Goal: Transaction & Acquisition: Download file/media

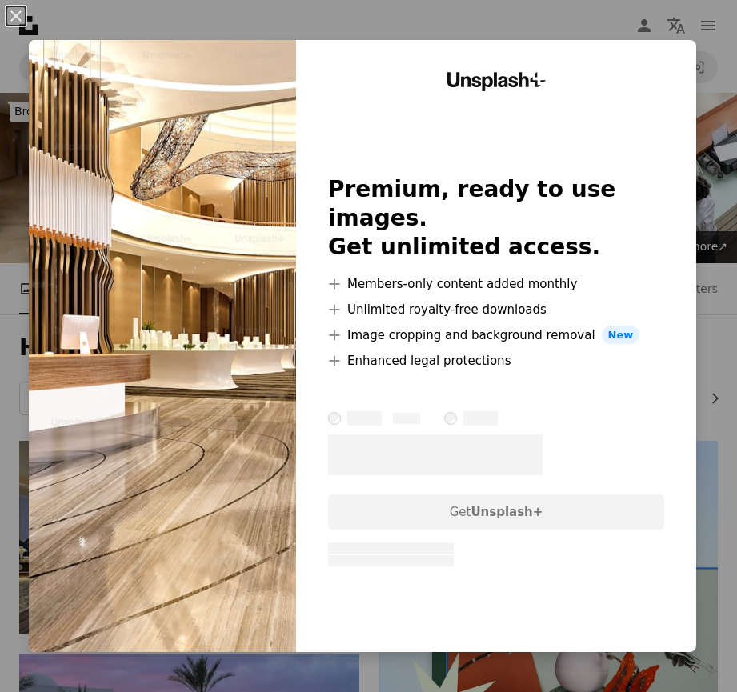
scroll to position [1200, 0]
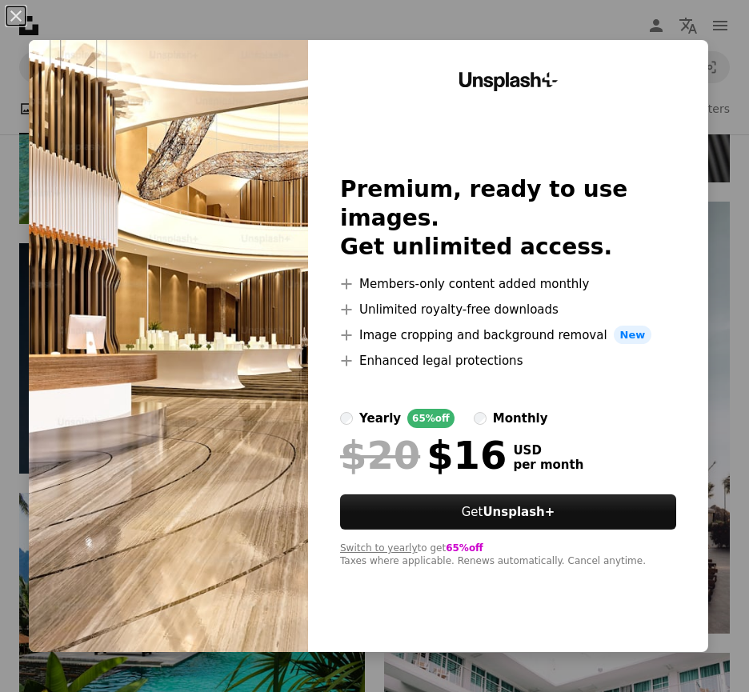
click at [340, 412] on label "yearly 65% off" at bounding box center [397, 418] width 114 height 19
click at [192, 416] on img at bounding box center [168, 346] width 279 height 612
drag, startPoint x: 194, startPoint y: 409, endPoint x: 197, endPoint y: 420, distance: 10.7
click at [194, 411] on img at bounding box center [168, 346] width 279 height 612
drag, startPoint x: 459, startPoint y: 563, endPoint x: 458, endPoint y: 575, distance: 12.0
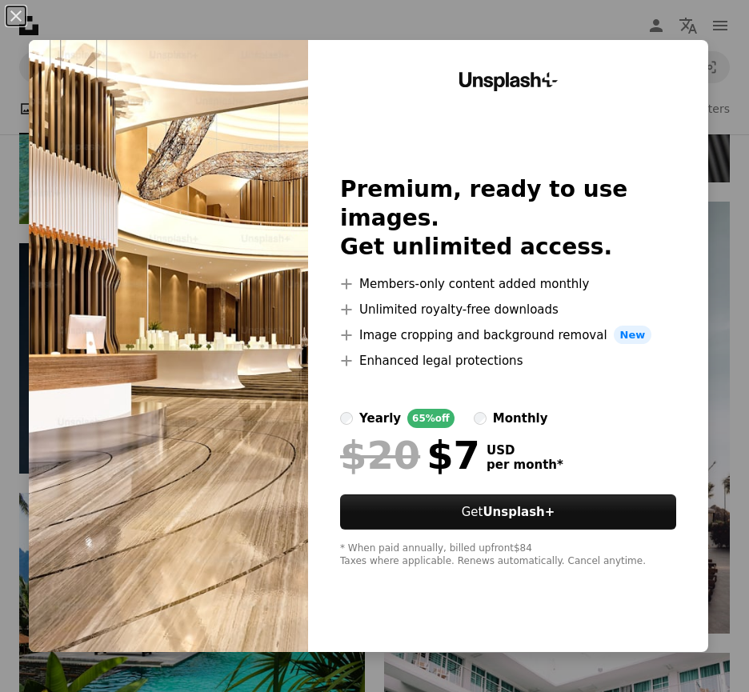
click at [458, 572] on div "Unsplash+ Premium, ready to use images. Get unlimited access. A plus sign Membe…" at bounding box center [508, 346] width 400 height 612
click at [658, 73] on div "Unsplash+ Premium, ready to use images. Get unlimited access. A plus sign Membe…" at bounding box center [508, 346] width 400 height 612
click at [709, 287] on div "An X shape Unsplash+ Premium, ready to use images. Get unlimited access. A plus…" at bounding box center [374, 346] width 749 height 692
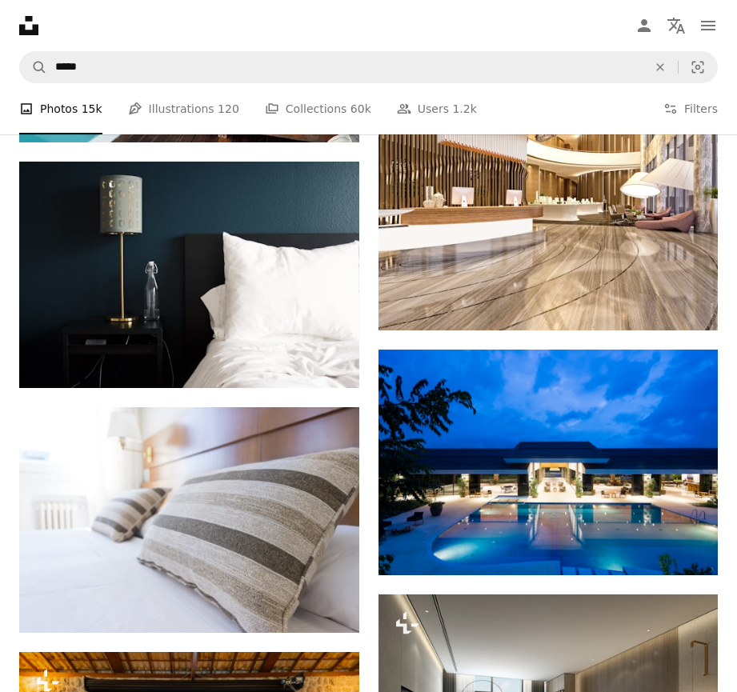
scroll to position [1999, 0]
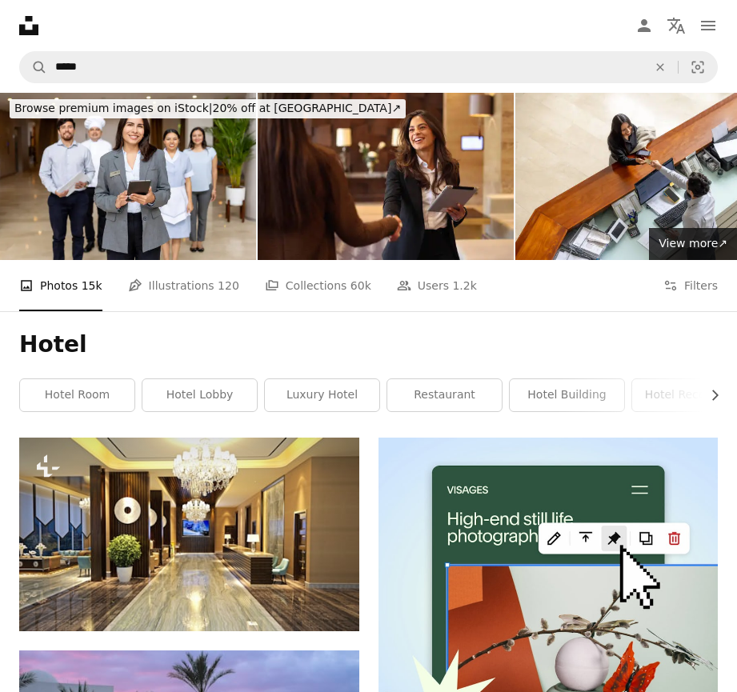
scroll to position [0, 0]
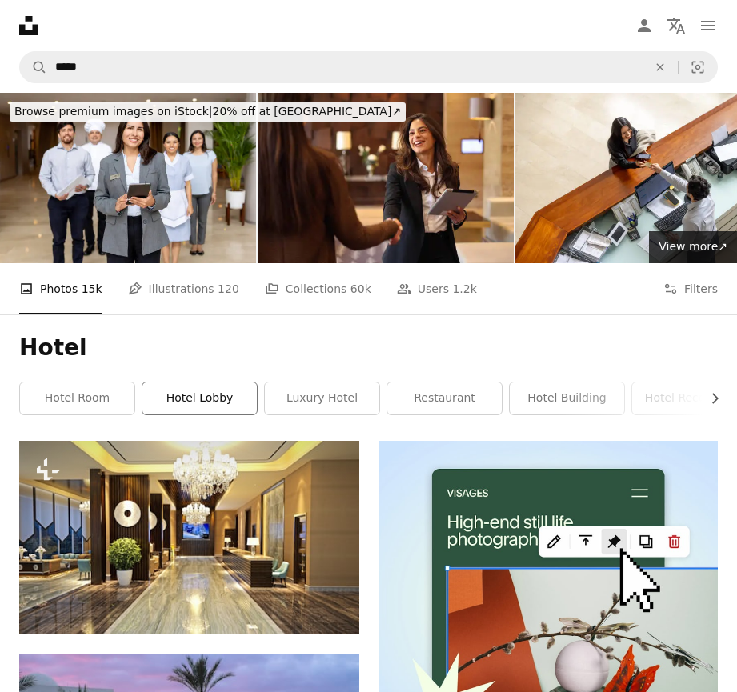
click at [218, 382] on link "hotel lobby" at bounding box center [199, 398] width 114 height 32
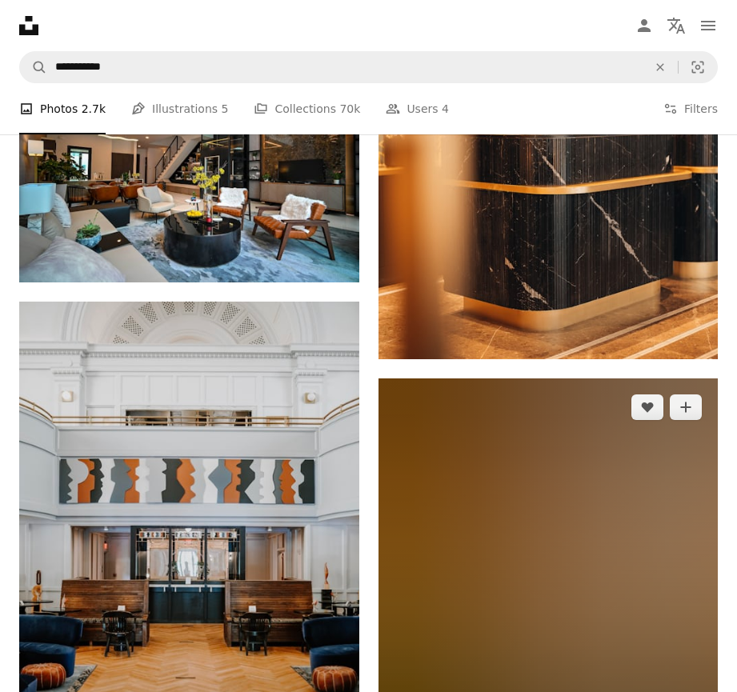
scroll to position [1919, 0]
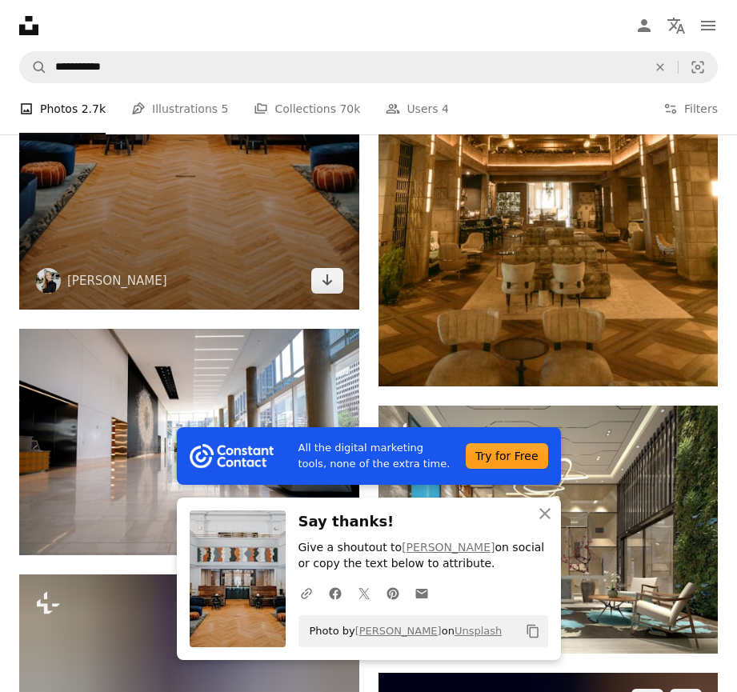
scroll to position [2399, 0]
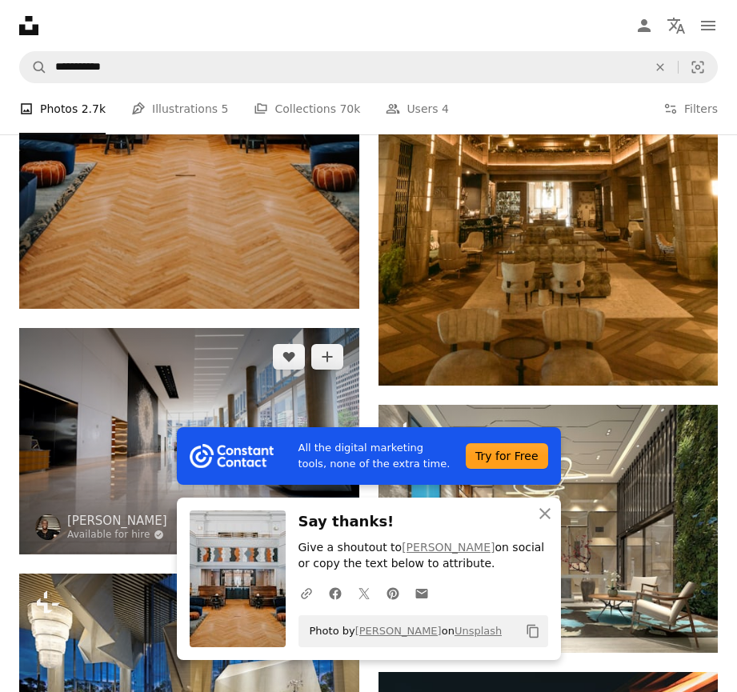
click at [333, 515] on icon "Arrow pointing down" at bounding box center [327, 524] width 13 height 19
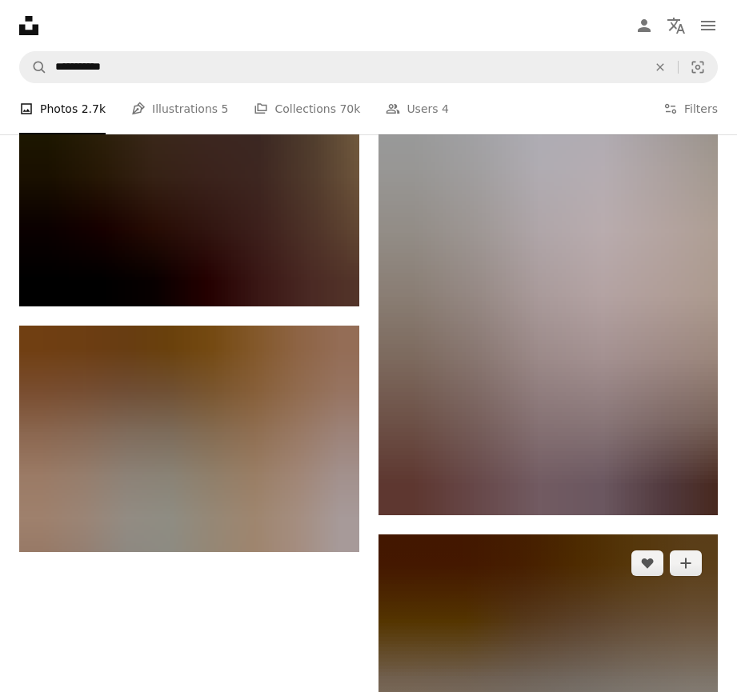
scroll to position [3327, 0]
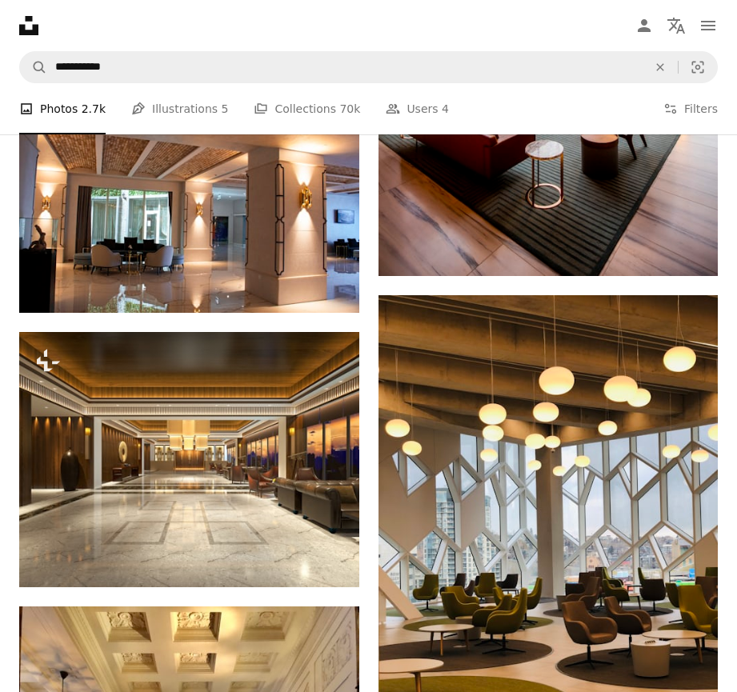
scroll to position [3647, 0]
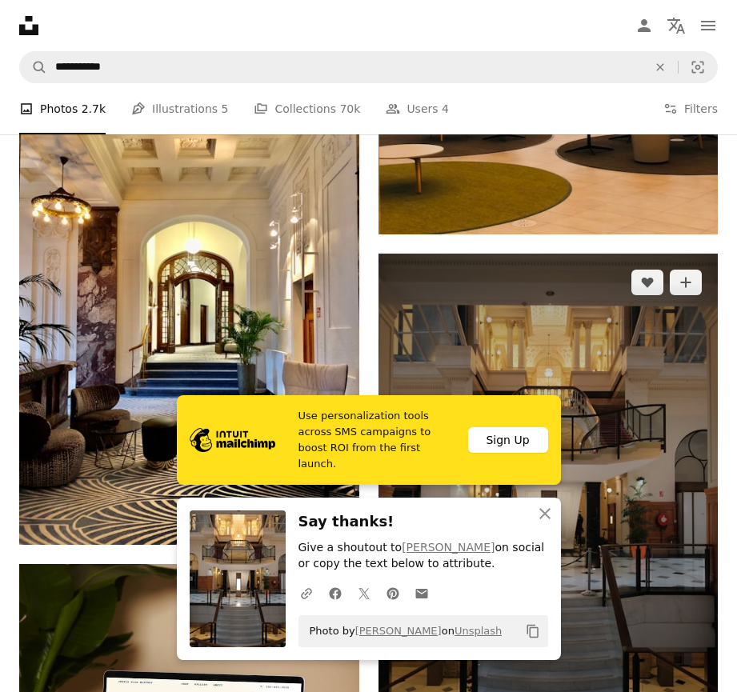
scroll to position [4126, 0]
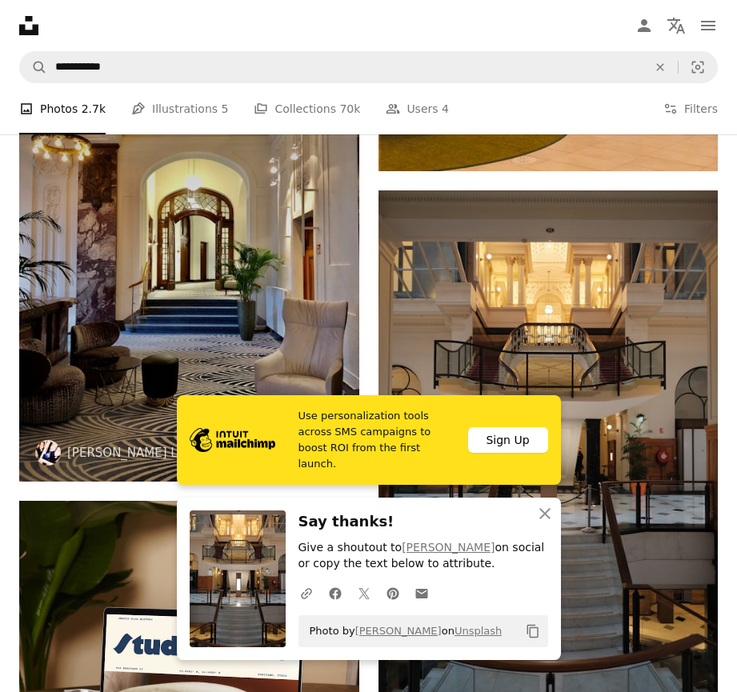
click at [329, 442] on icon "Arrow pointing down" at bounding box center [327, 451] width 13 height 19
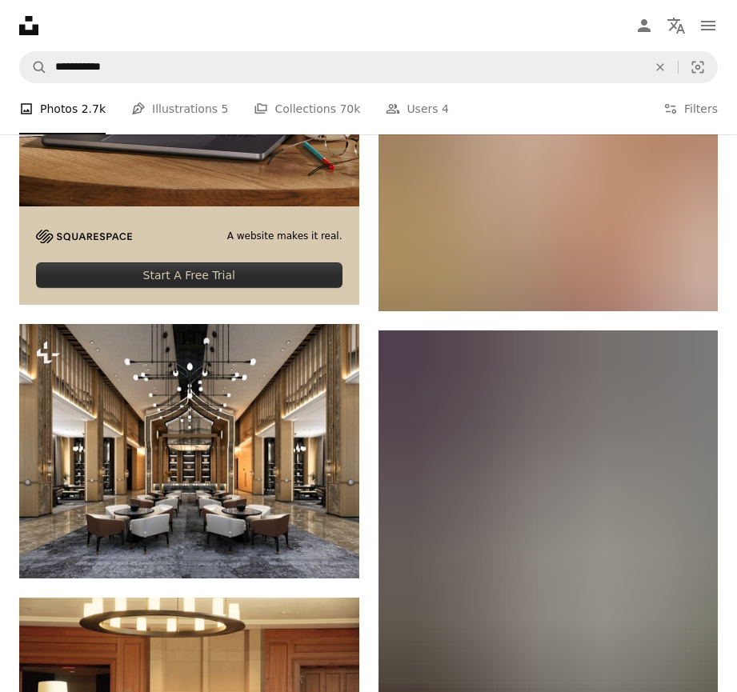
scroll to position [4766, 0]
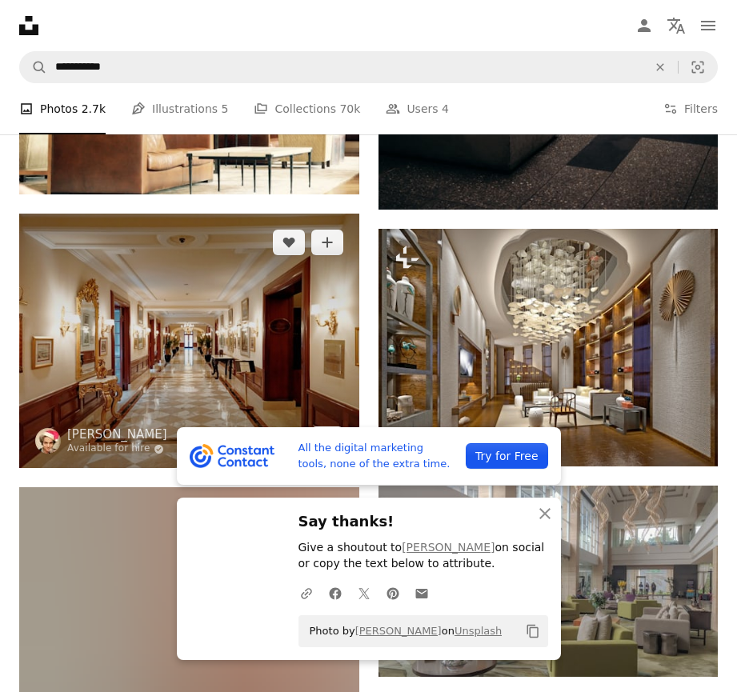
scroll to position [5406, 0]
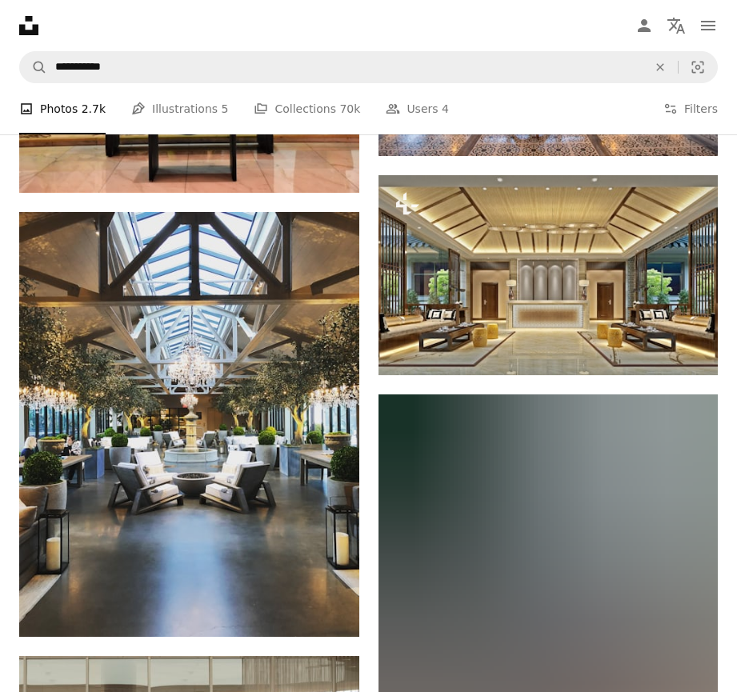
scroll to position [6685, 0]
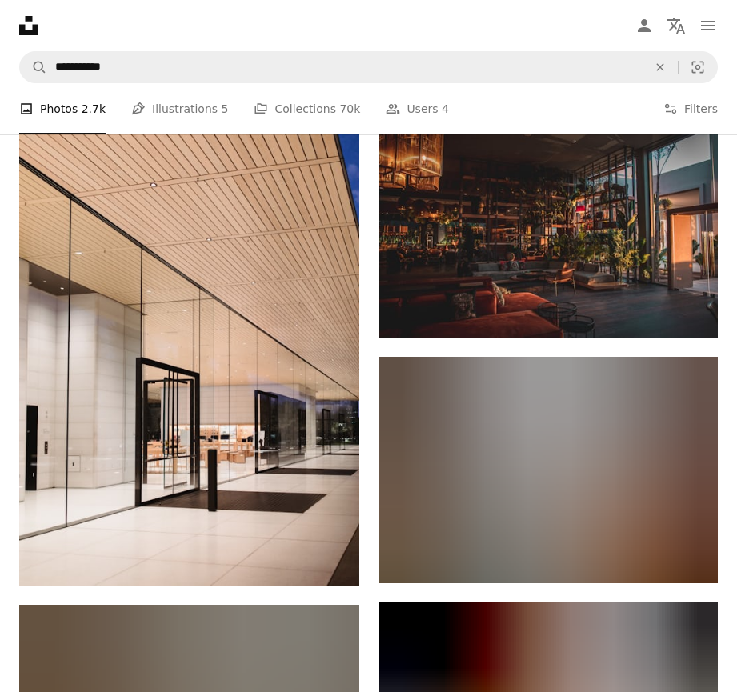
scroll to position [10284, 0]
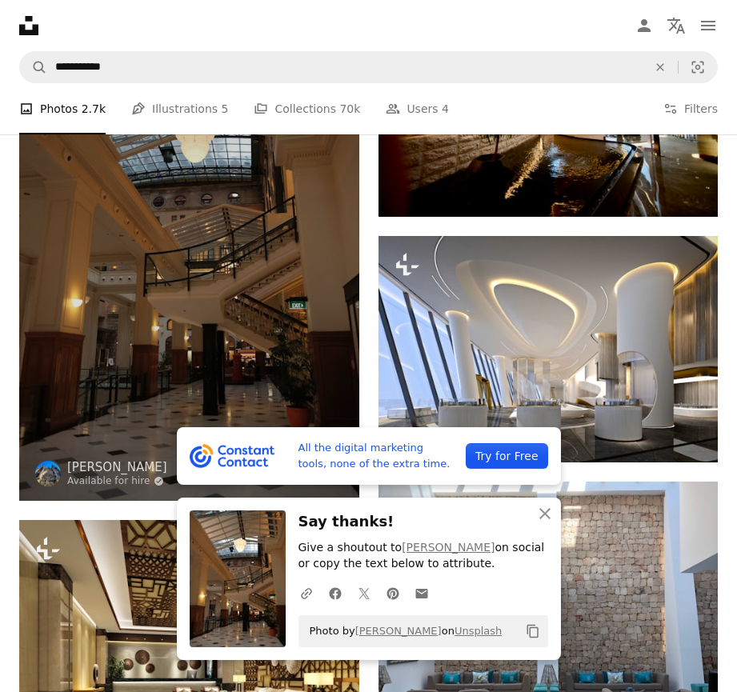
scroll to position [10924, 0]
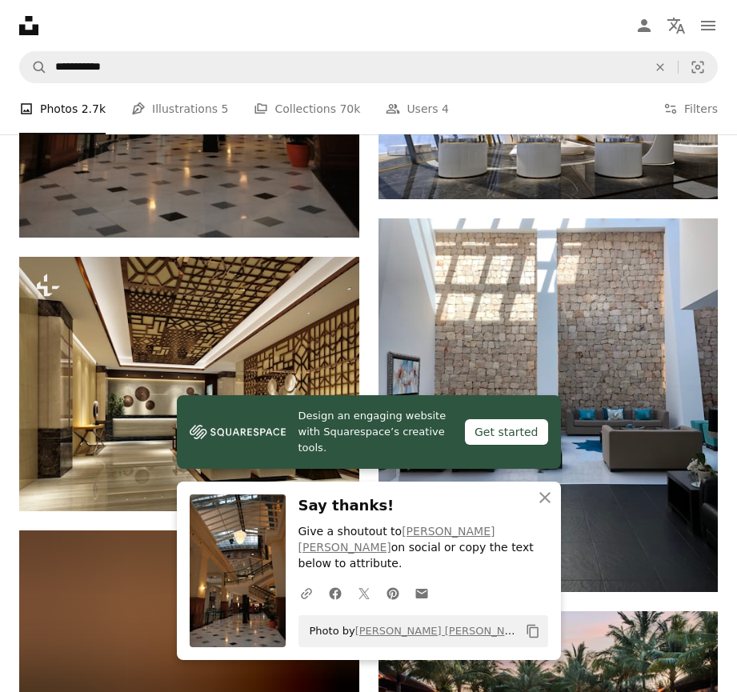
scroll to position [11164, 0]
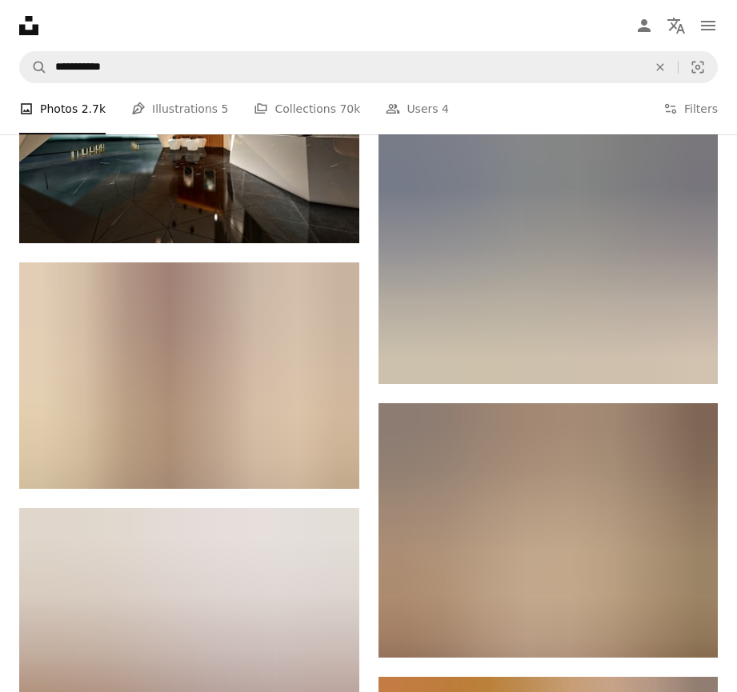
scroll to position [13723, 0]
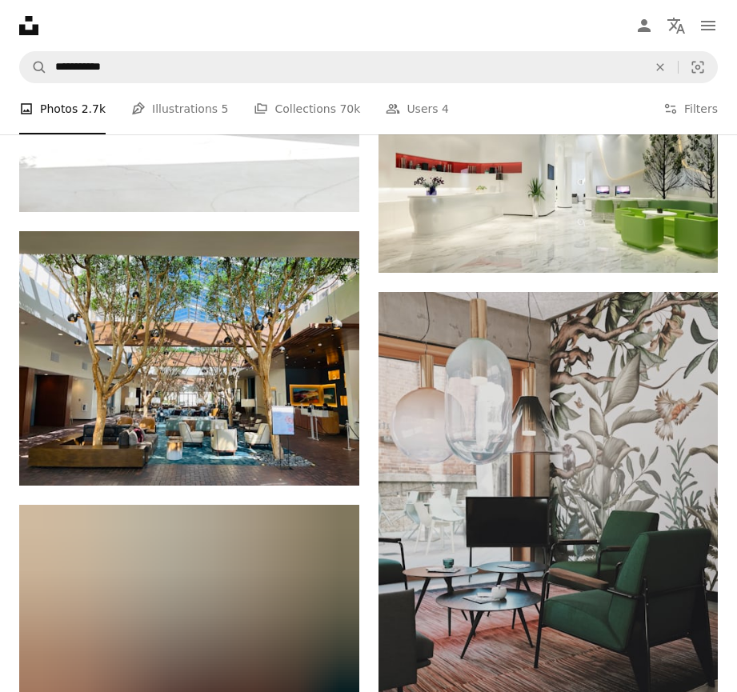
scroll to position [17321, 0]
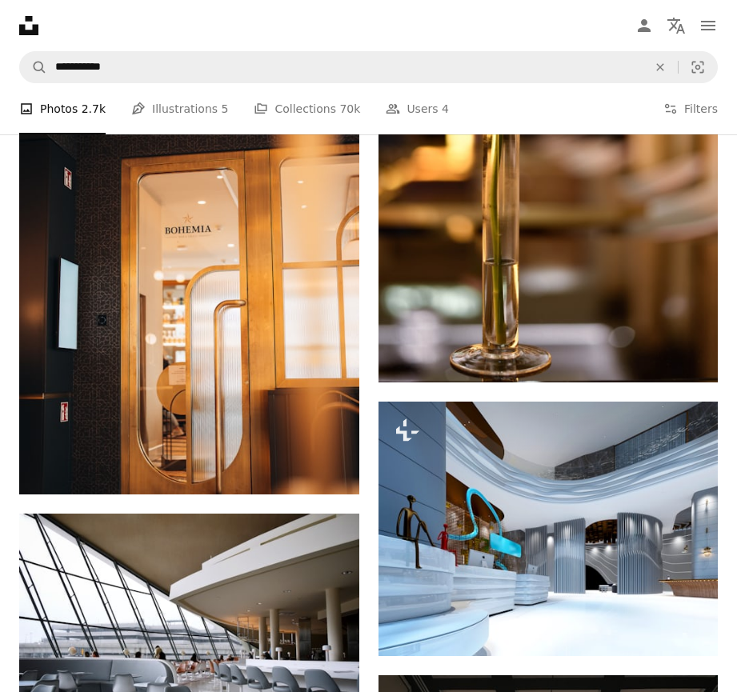
scroll to position [20680, 0]
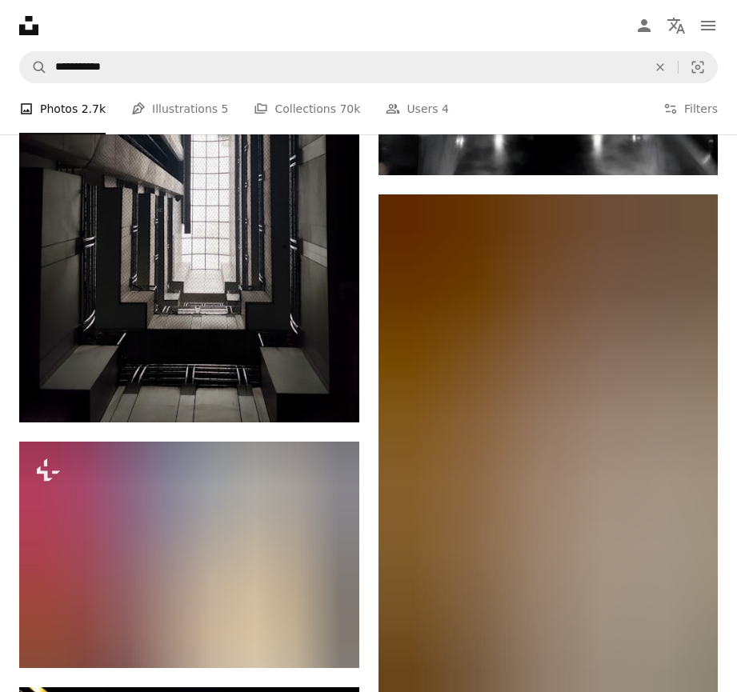
scroll to position [38273, 0]
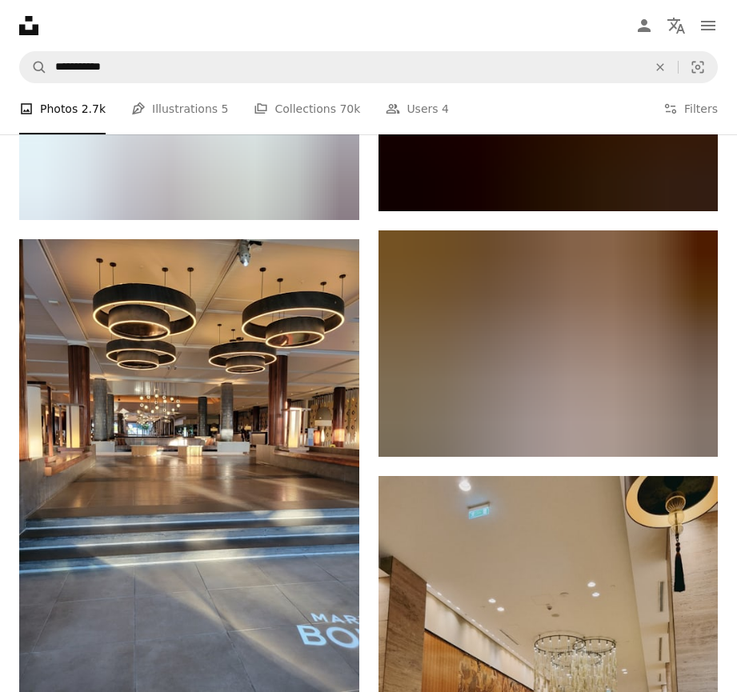
scroll to position [57625, 0]
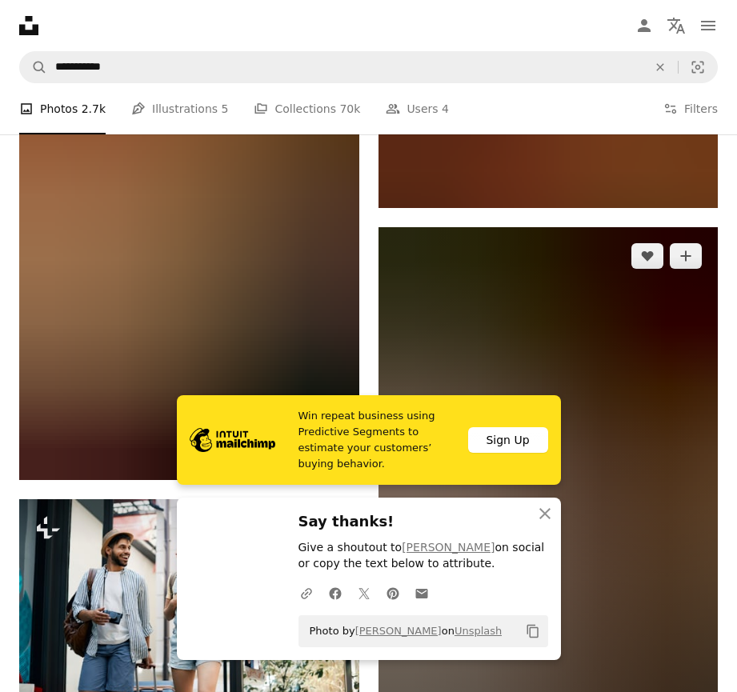
scroll to position [58585, 0]
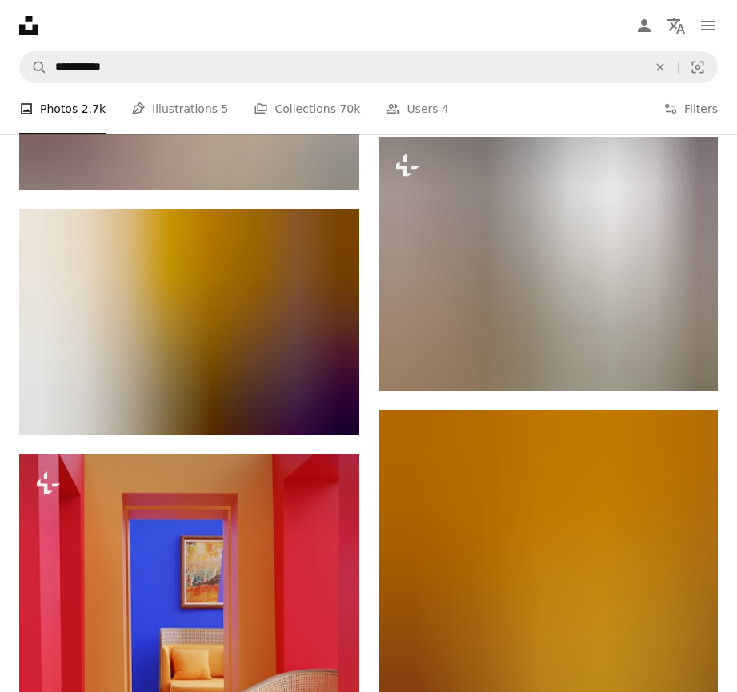
scroll to position [62583, 0]
